Goal: Complete application form

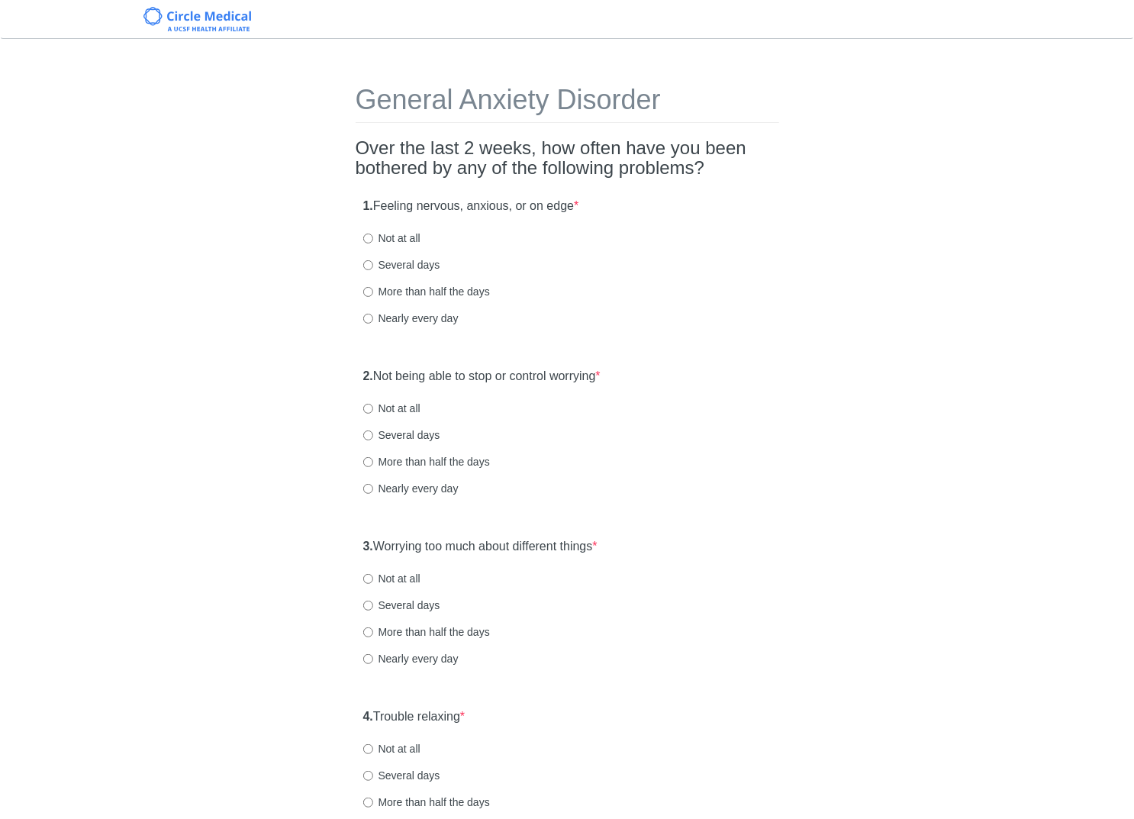
click at [450, 321] on label "Nearly every day" at bounding box center [410, 318] width 95 height 15
click at [373, 321] on input "Nearly every day" at bounding box center [368, 319] width 10 height 10
radio input "true"
click at [396, 404] on label "Not at all" at bounding box center [391, 408] width 57 height 15
click at [373, 404] on input "Not at all" at bounding box center [368, 409] width 10 height 10
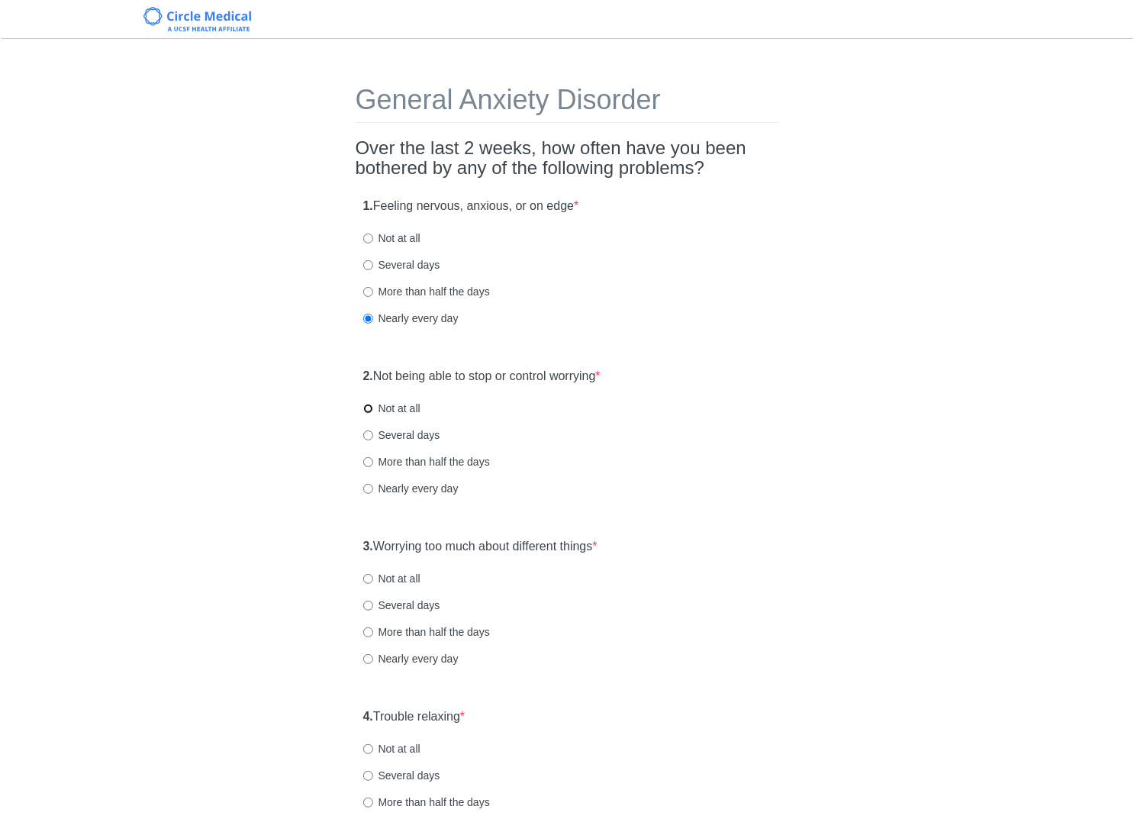
radio input "true"
click at [406, 578] on label "Not at all" at bounding box center [391, 578] width 57 height 15
click at [373, 578] on input "Not at all" at bounding box center [368, 579] width 10 height 10
radio input "true"
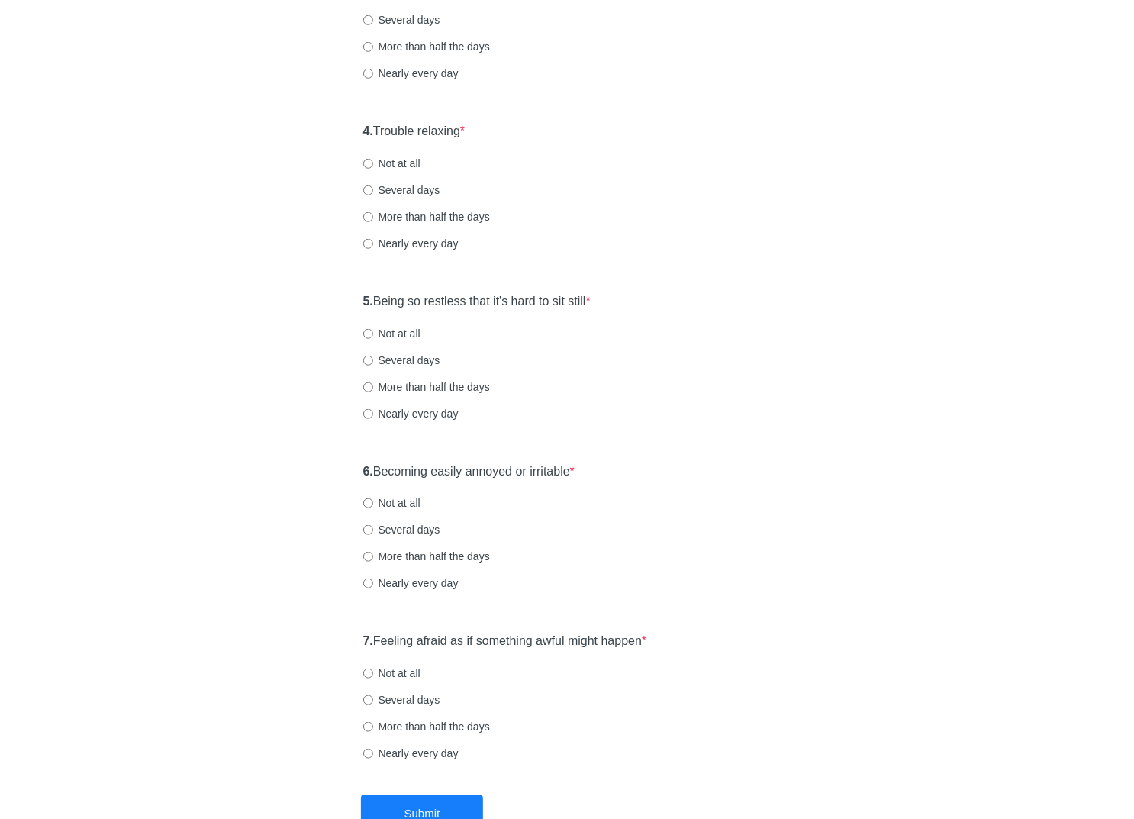
scroll to position [530, 0]
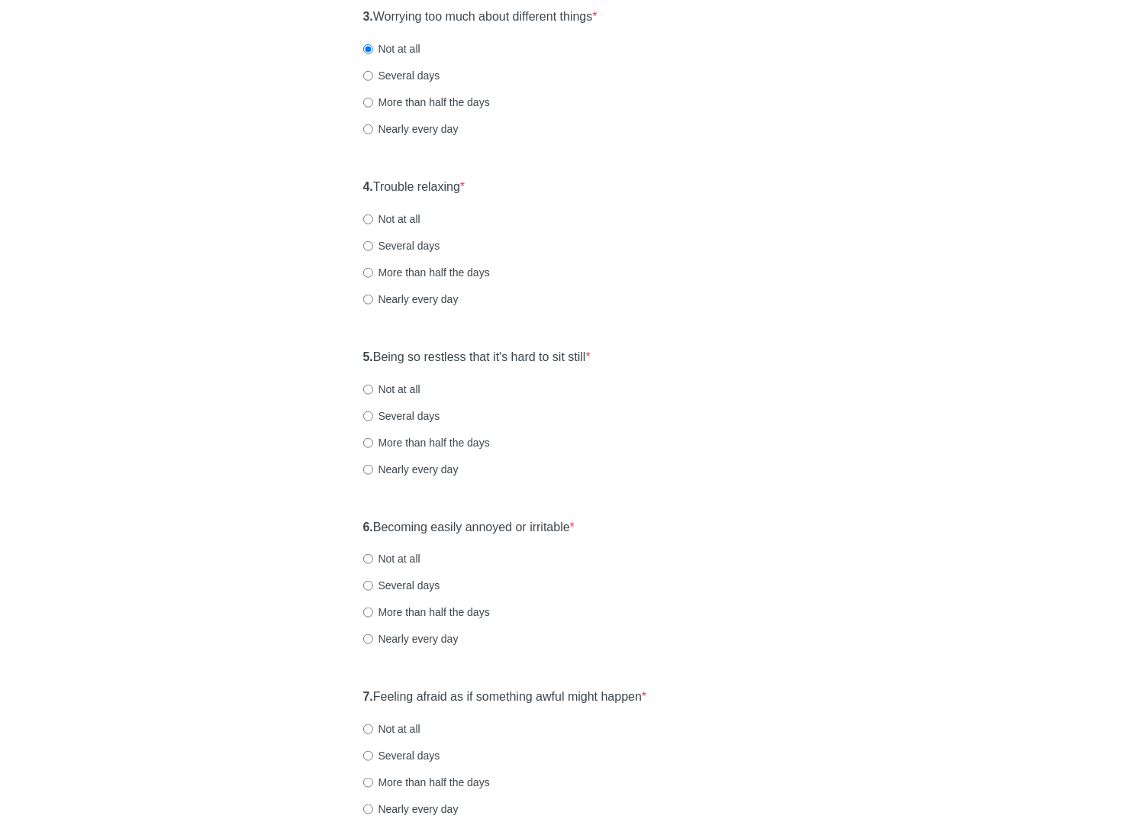
click at [423, 189] on label "4. Trouble relaxing *" at bounding box center [414, 188] width 102 height 18
click at [398, 219] on label "Not at all" at bounding box center [391, 218] width 57 height 15
click at [373, 219] on input "Not at all" at bounding box center [368, 220] width 10 height 10
radio input "true"
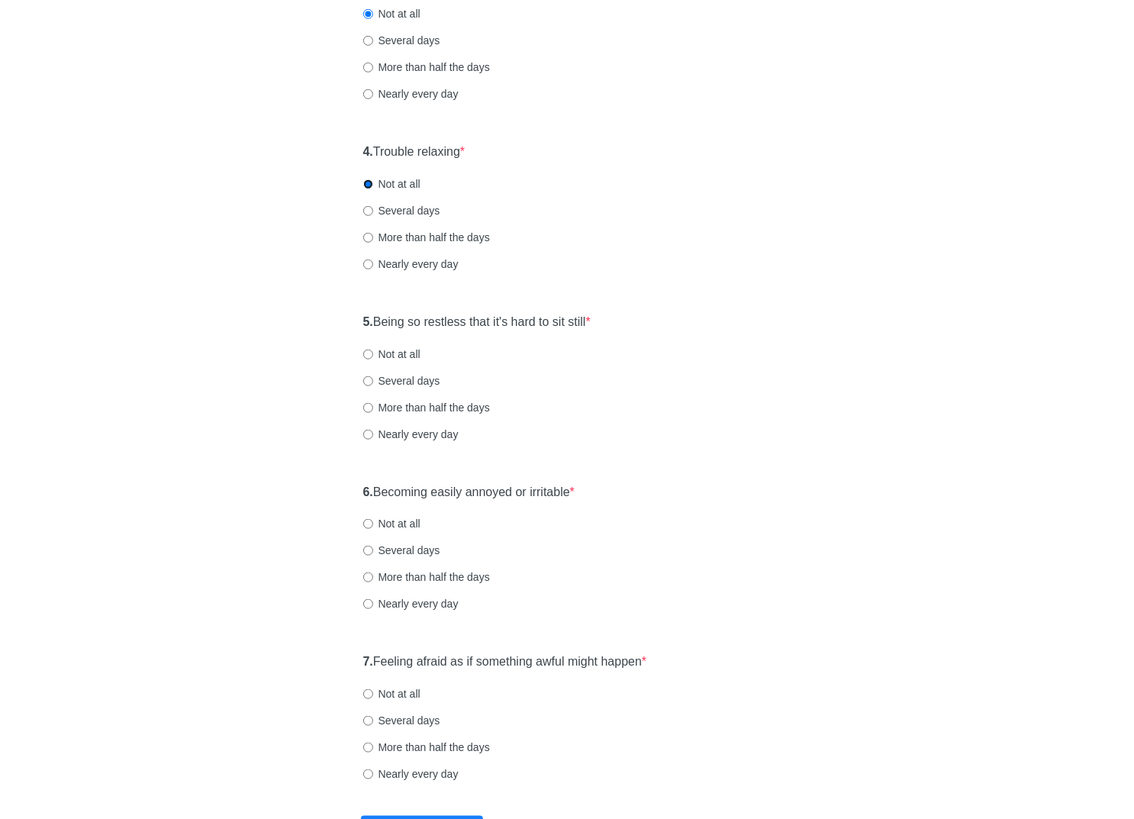
scroll to position [574, 0]
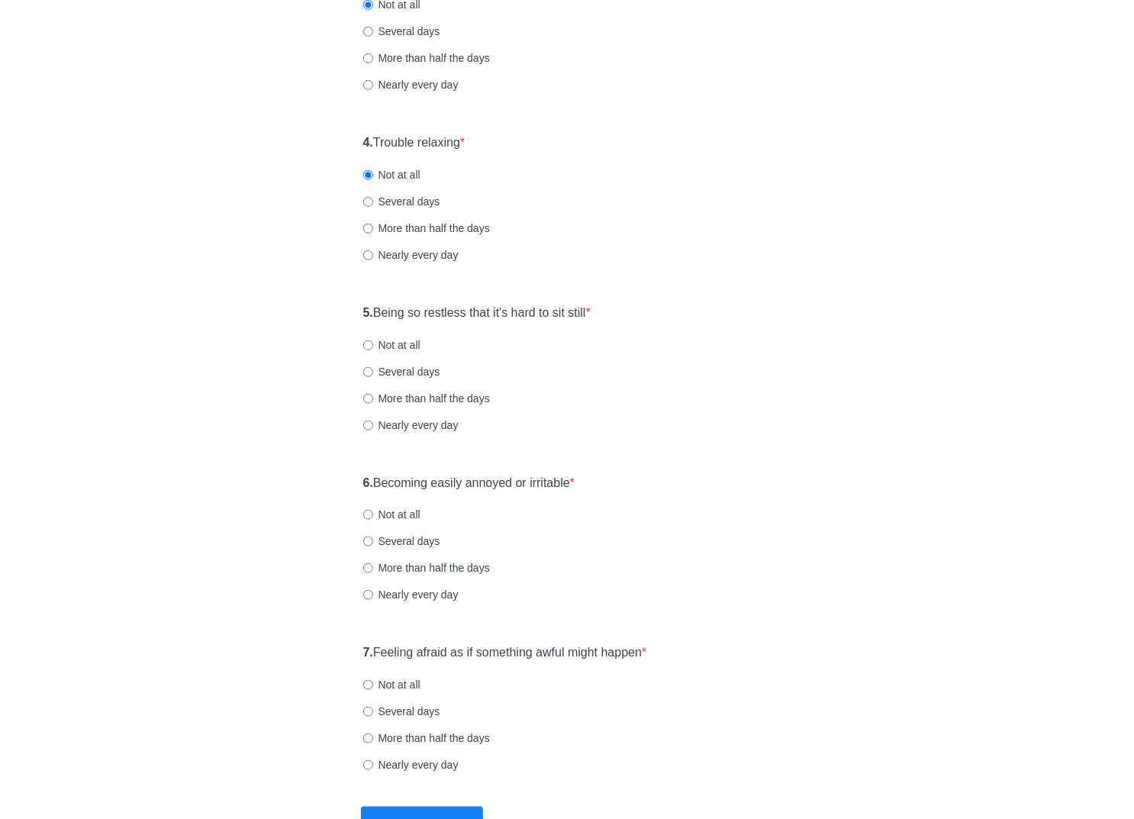
drag, startPoint x: 374, startPoint y: 313, endPoint x: 608, endPoint y: 314, distance: 233.6
click at [608, 314] on div "5. Being so restless that it's hard to sit still * Not at all Several days More…" at bounding box center [568, 376] width 424 height 159
click at [410, 513] on label "Not at all" at bounding box center [391, 514] width 57 height 15
click at [373, 513] on input "Not at all" at bounding box center [368, 515] width 10 height 10
radio input "true"
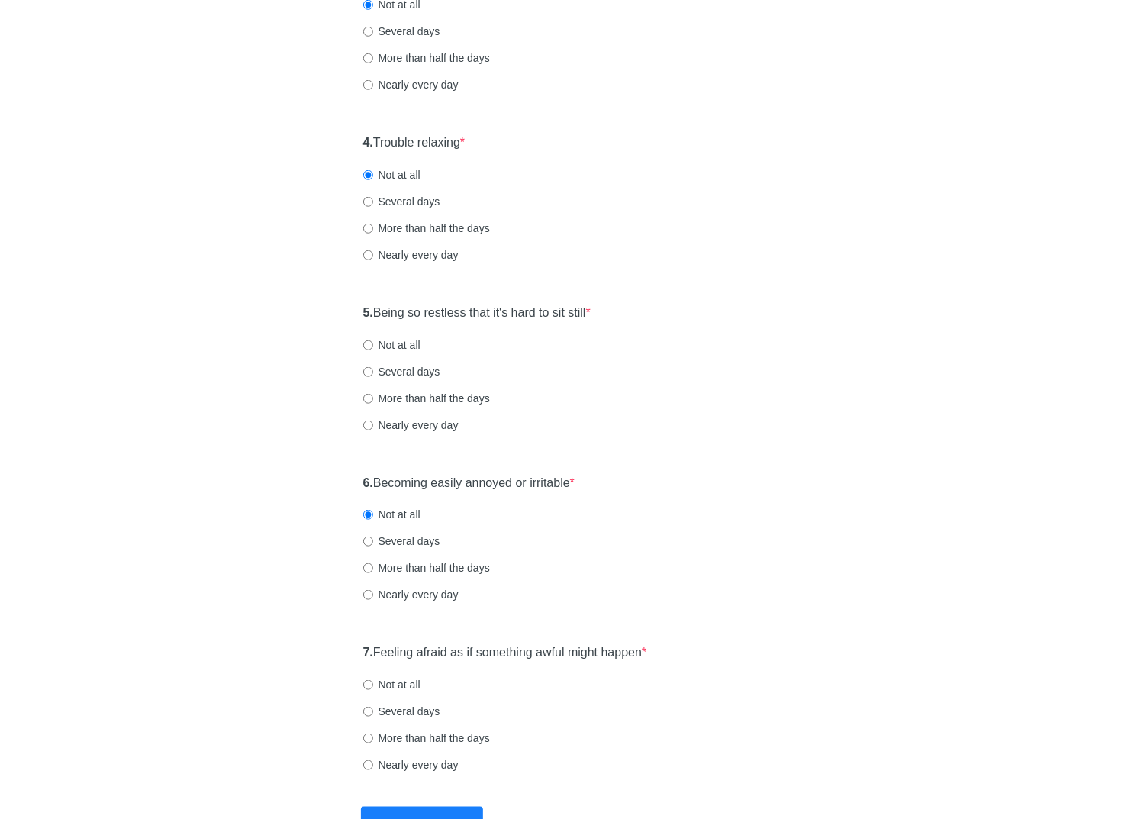
click at [420, 540] on label "Several days" at bounding box center [401, 541] width 77 height 15
click at [373, 540] on input "Several days" at bounding box center [368, 542] width 10 height 10
radio input "true"
click at [426, 591] on label "Nearly every day" at bounding box center [410, 594] width 95 height 15
click at [373, 591] on input "Nearly every day" at bounding box center [368, 595] width 10 height 10
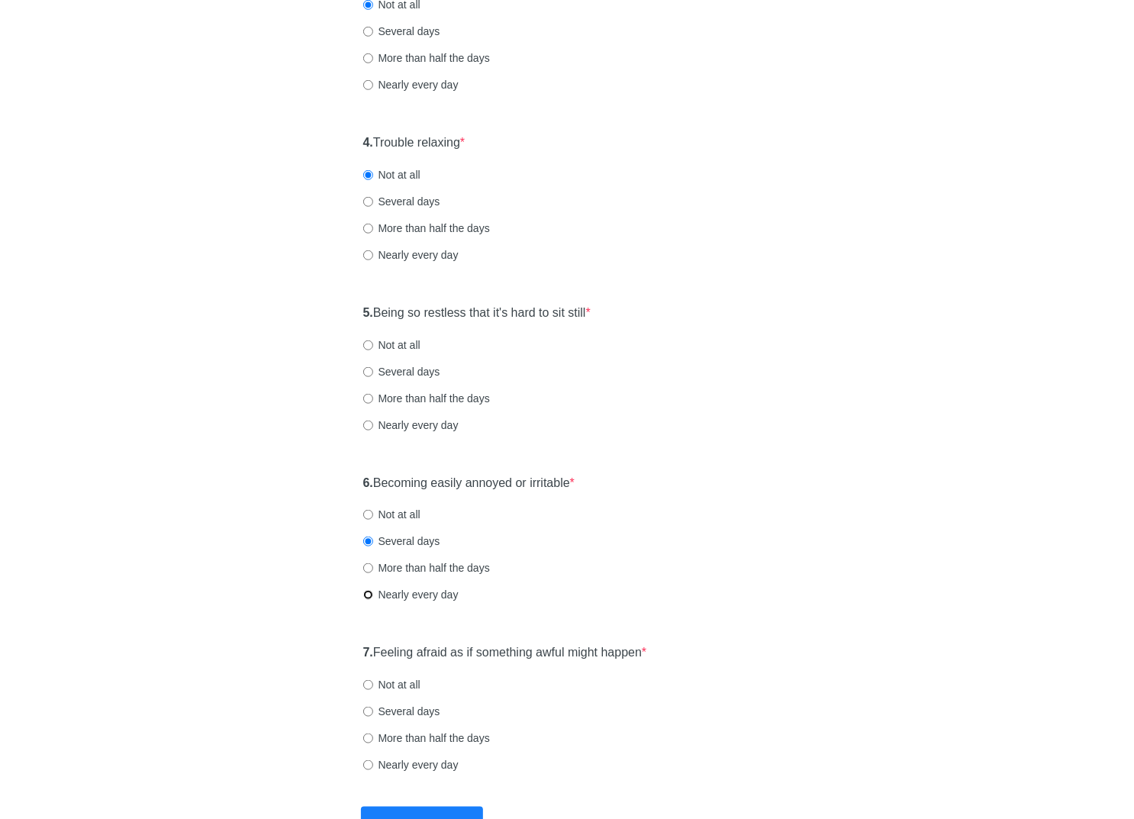
radio input "true"
click at [413, 369] on label "Several days" at bounding box center [401, 371] width 77 height 15
click at [373, 369] on input "Several days" at bounding box center [368, 372] width 10 height 10
radio input "true"
click at [438, 425] on label "Nearly every day" at bounding box center [410, 425] width 95 height 15
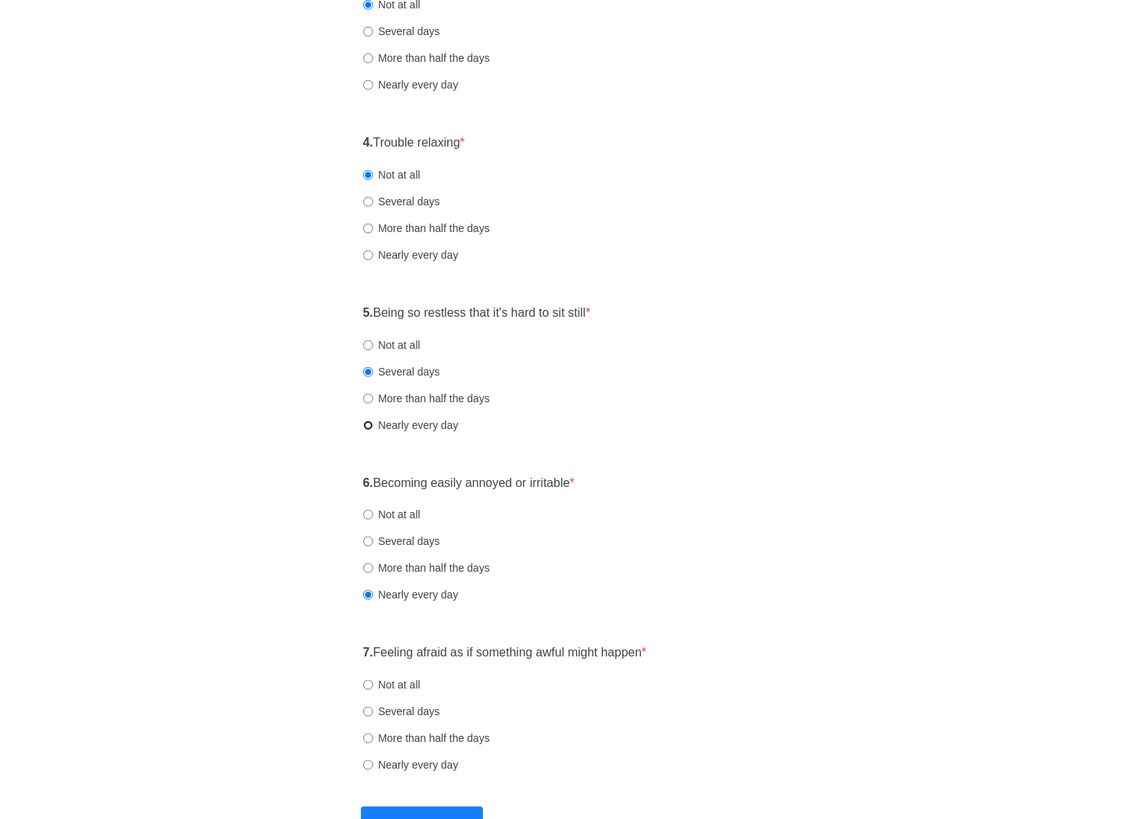
click at [373, 425] on input "Nearly every day" at bounding box center [368, 426] width 10 height 10
radio input "true"
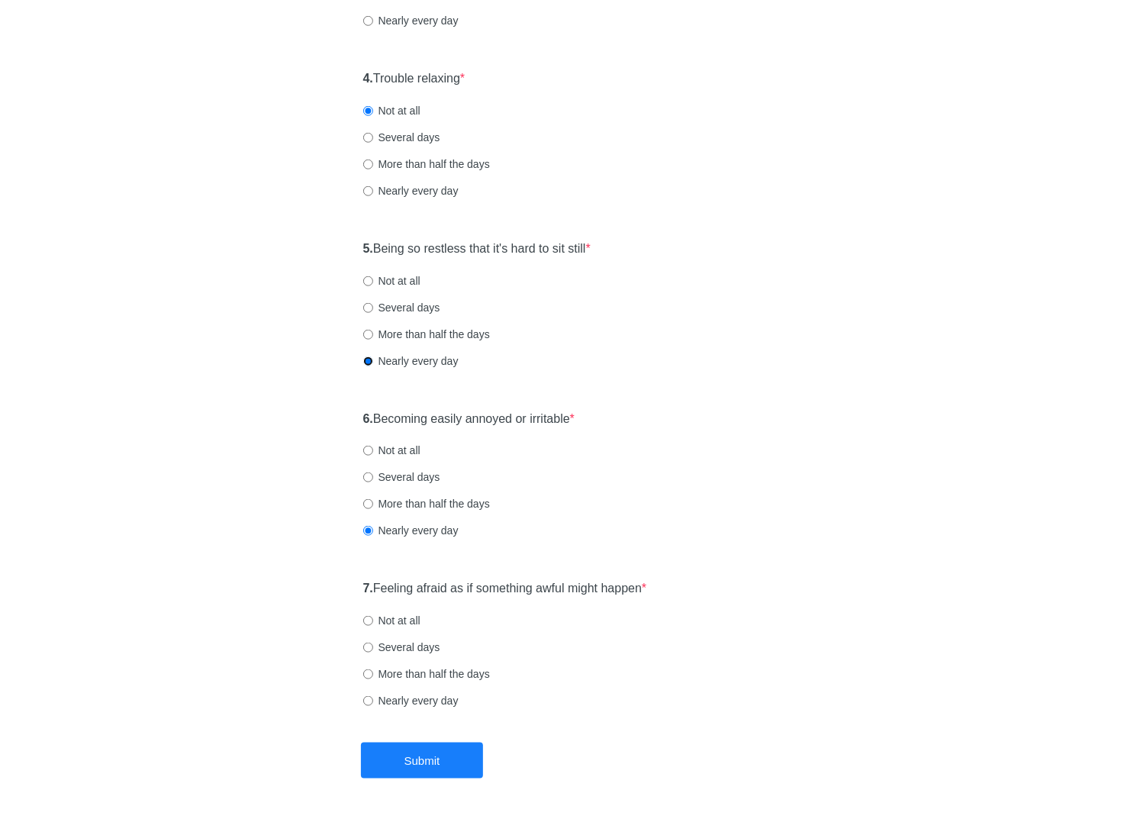
scroll to position [690, 0]
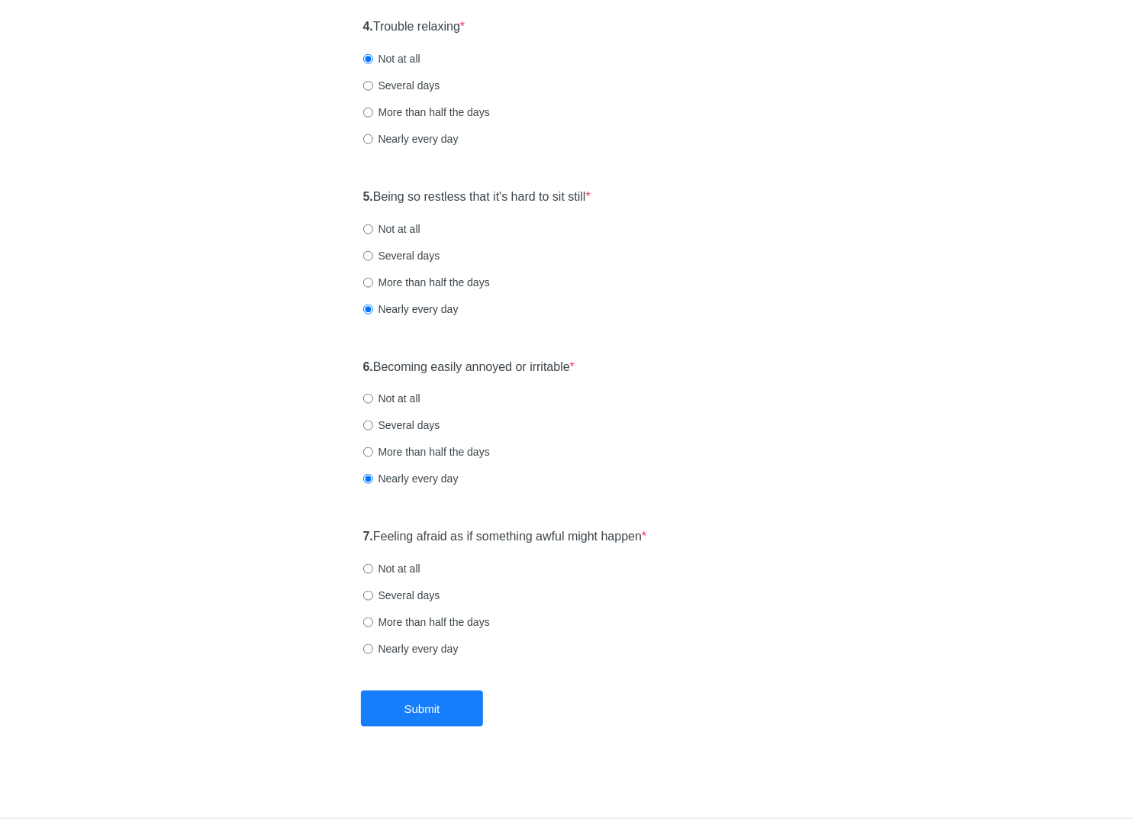
click at [440, 650] on label "Nearly every day" at bounding box center [410, 648] width 95 height 15
click at [373, 650] on input "Nearly every day" at bounding box center [368, 649] width 10 height 10
radio input "true"
click at [416, 569] on label "Not at all" at bounding box center [391, 568] width 57 height 15
click at [373, 569] on input "Not at all" at bounding box center [368, 569] width 10 height 10
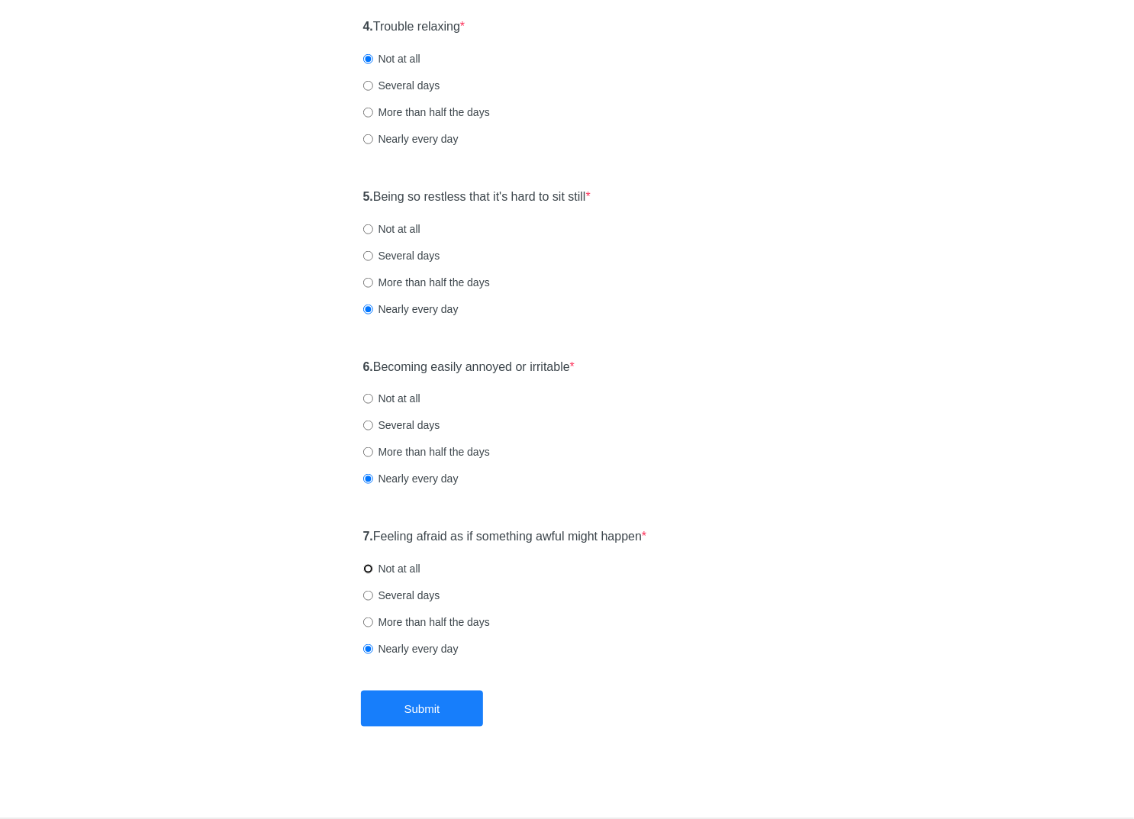
radio input "true"
click at [467, 709] on button "Submit" at bounding box center [422, 709] width 122 height 36
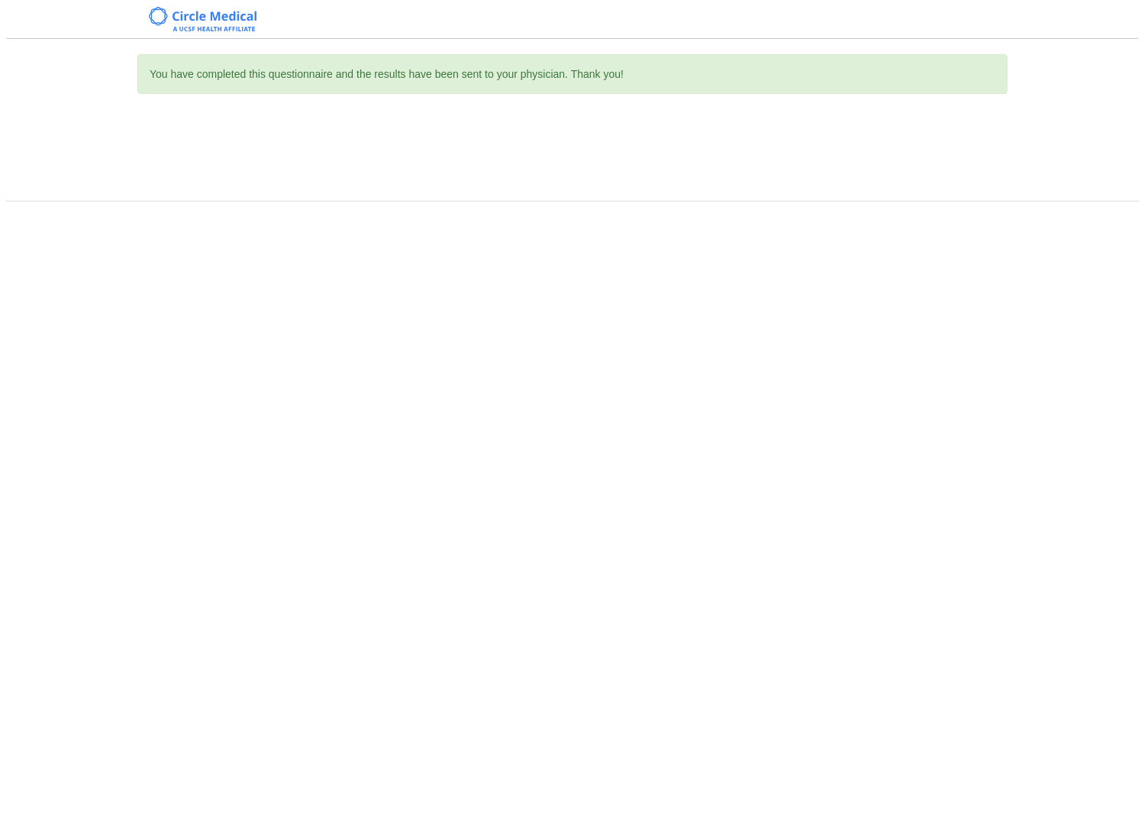
scroll to position [0, 0]
